Goal: Information Seeking & Learning: Find specific fact

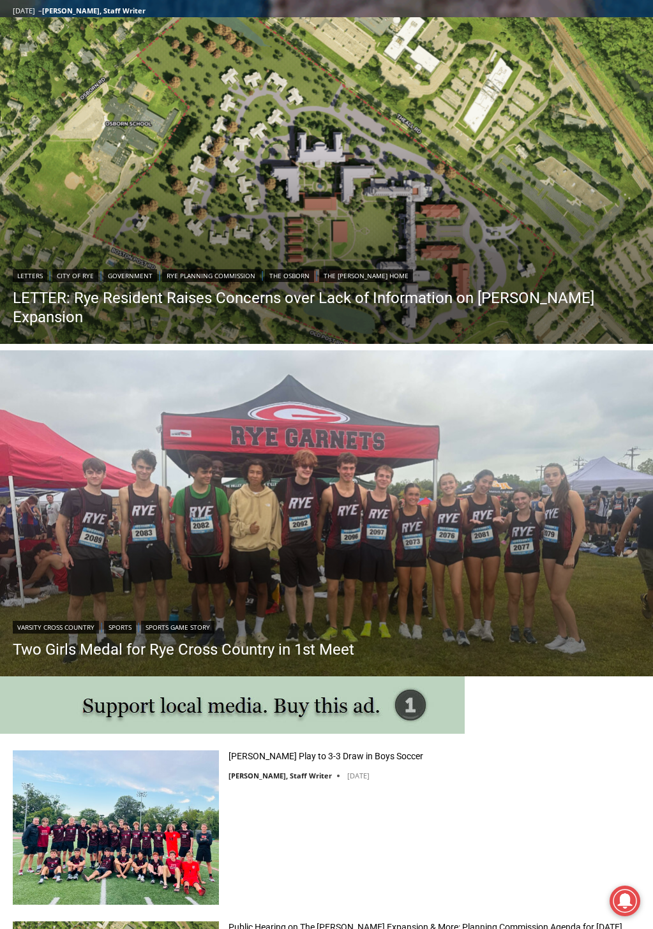
scroll to position [1148, 0]
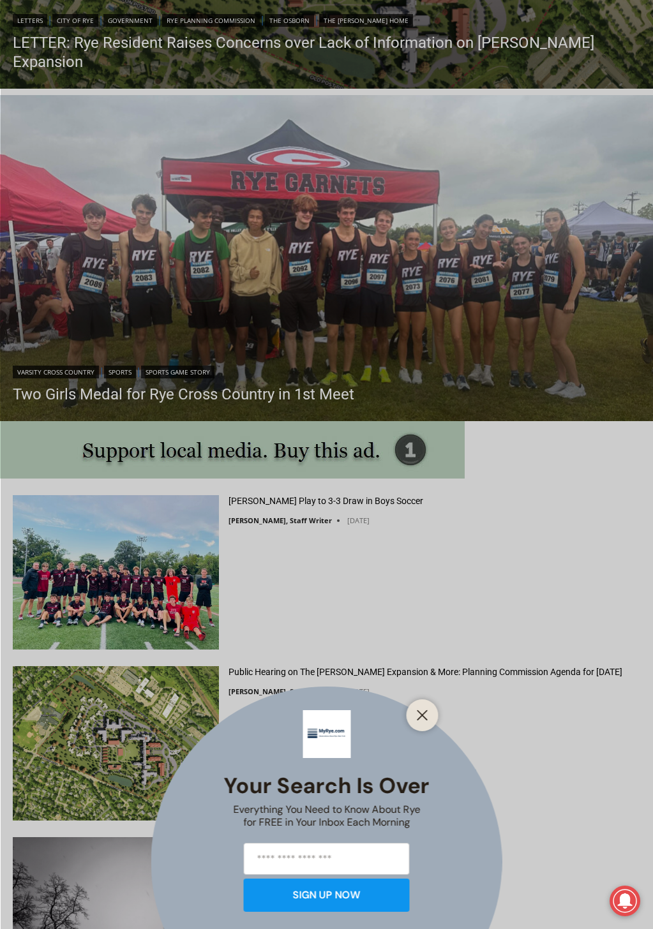
click at [428, 710] on icon "Close" at bounding box center [422, 715] width 11 height 11
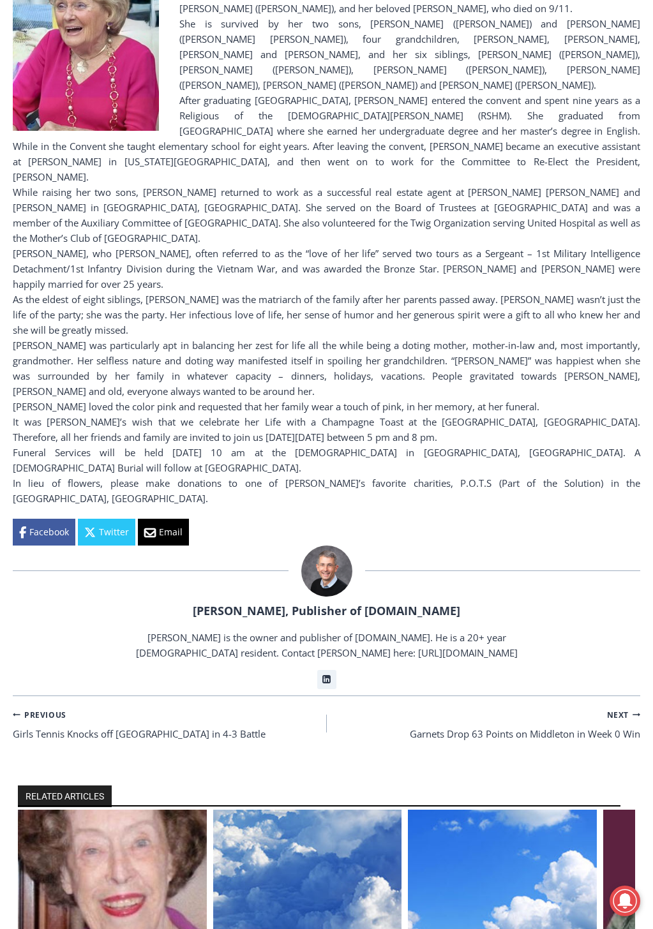
scroll to position [638, 0]
